Goal: Information Seeking & Learning: Learn about a topic

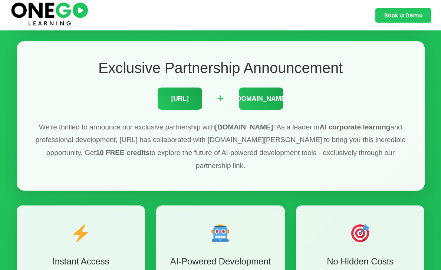
scroll to position [219, 0]
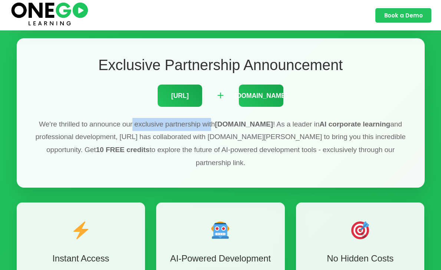
drag, startPoint x: 121, startPoint y: 125, endPoint x: 204, endPoint y: 125, distance: 83.5
click at [204, 125] on p "We're thrilled to announce our exclusive partnership with [DOMAIN_NAME] ! As a …" at bounding box center [221, 143] width 378 height 51
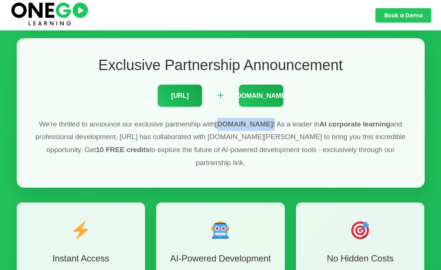
drag, startPoint x: 211, startPoint y: 125, endPoint x: 247, endPoint y: 125, distance: 36.0
click at [247, 125] on p "We're thrilled to announce our exclusive partnership with [DOMAIN_NAME] ! As a …" at bounding box center [221, 143] width 378 height 51
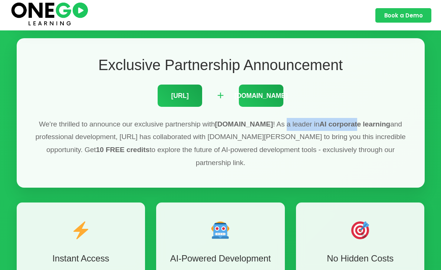
drag, startPoint x: 260, startPoint y: 125, endPoint x: 328, endPoint y: 125, distance: 68.3
click at [328, 125] on p "We're thrilled to announce our exclusive partnership with [DOMAIN_NAME] ! As a …" at bounding box center [221, 143] width 378 height 51
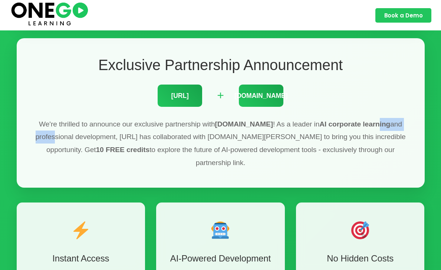
drag, startPoint x: 348, startPoint y: 127, endPoint x: 388, endPoint y: 127, distance: 40.4
click at [388, 127] on p "We're thrilled to announce our exclusive partnership with [DOMAIN_NAME] ! As a …" at bounding box center [221, 143] width 378 height 51
click at [407, 133] on p "We're thrilled to announce our exclusive partnership with [DOMAIN_NAME] ! As a …" at bounding box center [221, 143] width 378 height 51
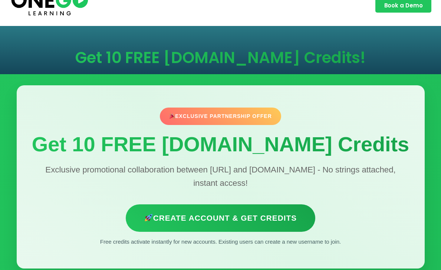
scroll to position [17, 0]
